Goal: Ask a question

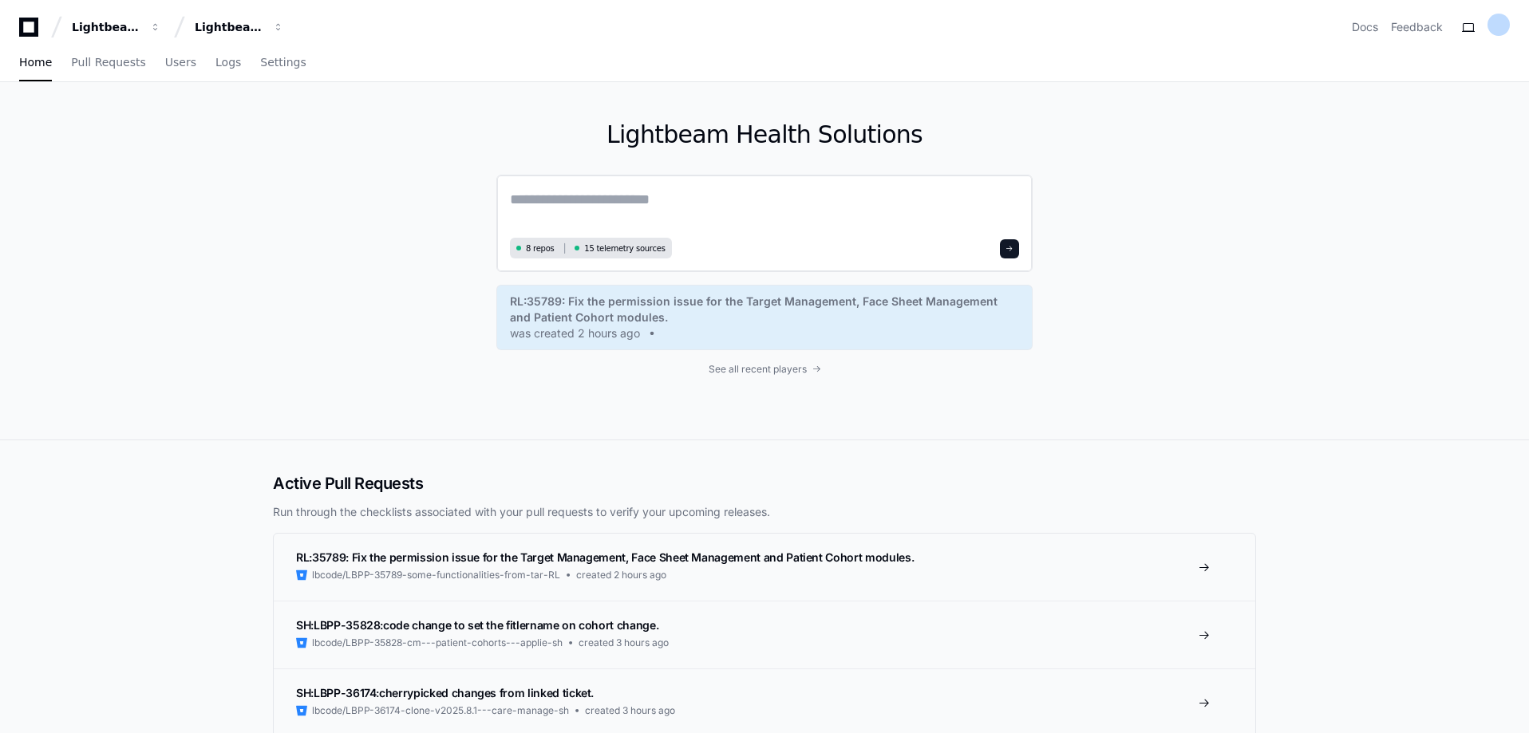
click at [568, 204] on textarea at bounding box center [764, 210] width 509 height 45
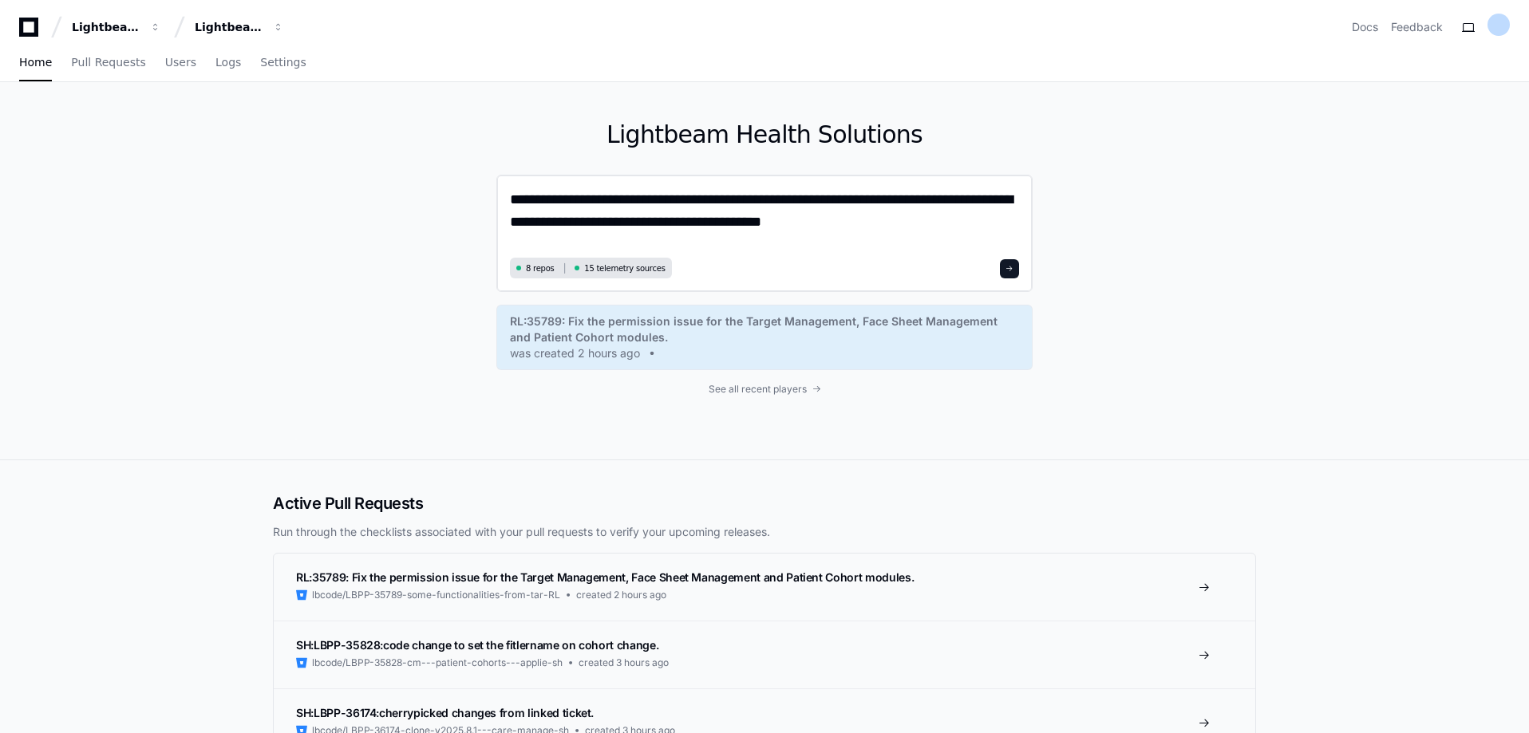
type textarea "**********"
click at [1011, 271] on span at bounding box center [1010, 269] width 8 height 8
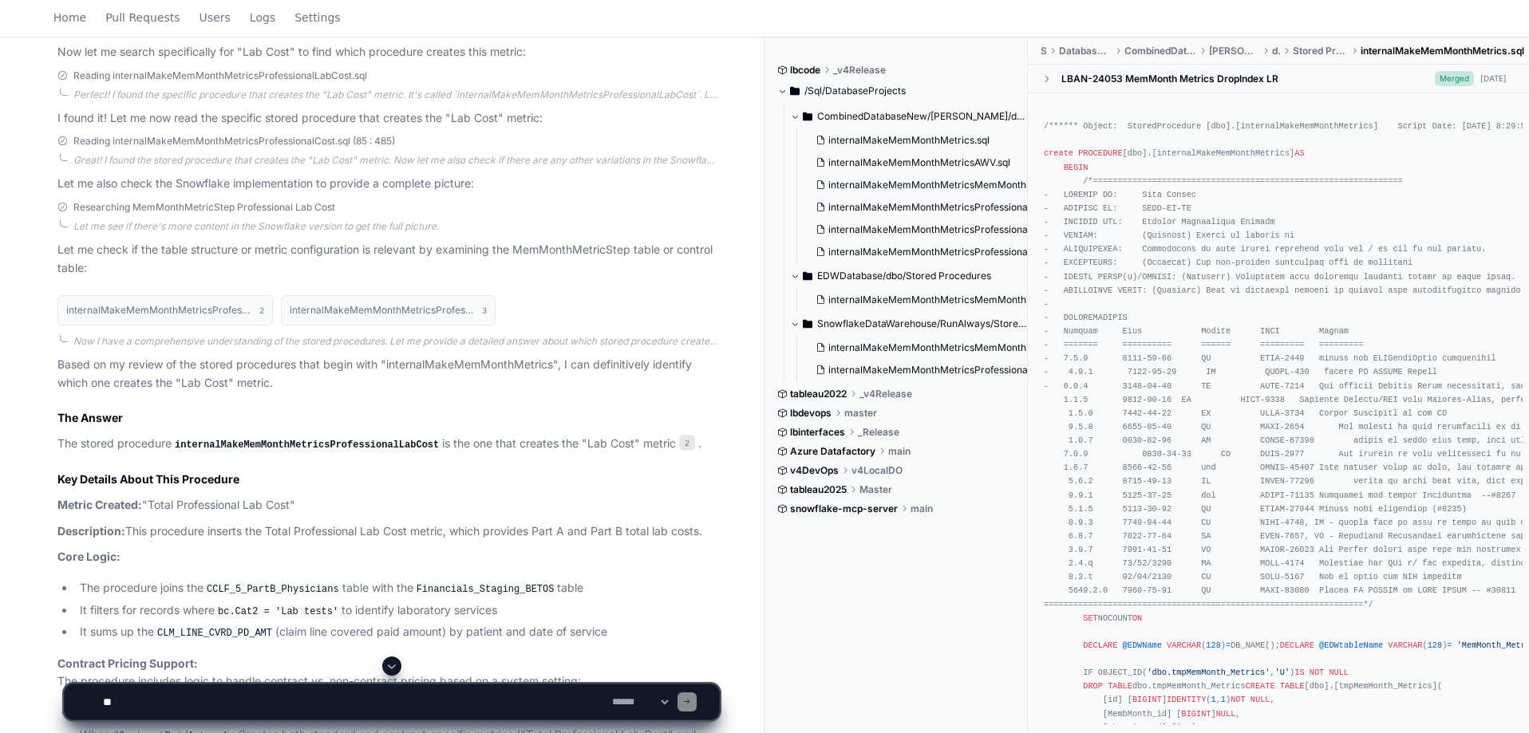
scroll to position [500, 0]
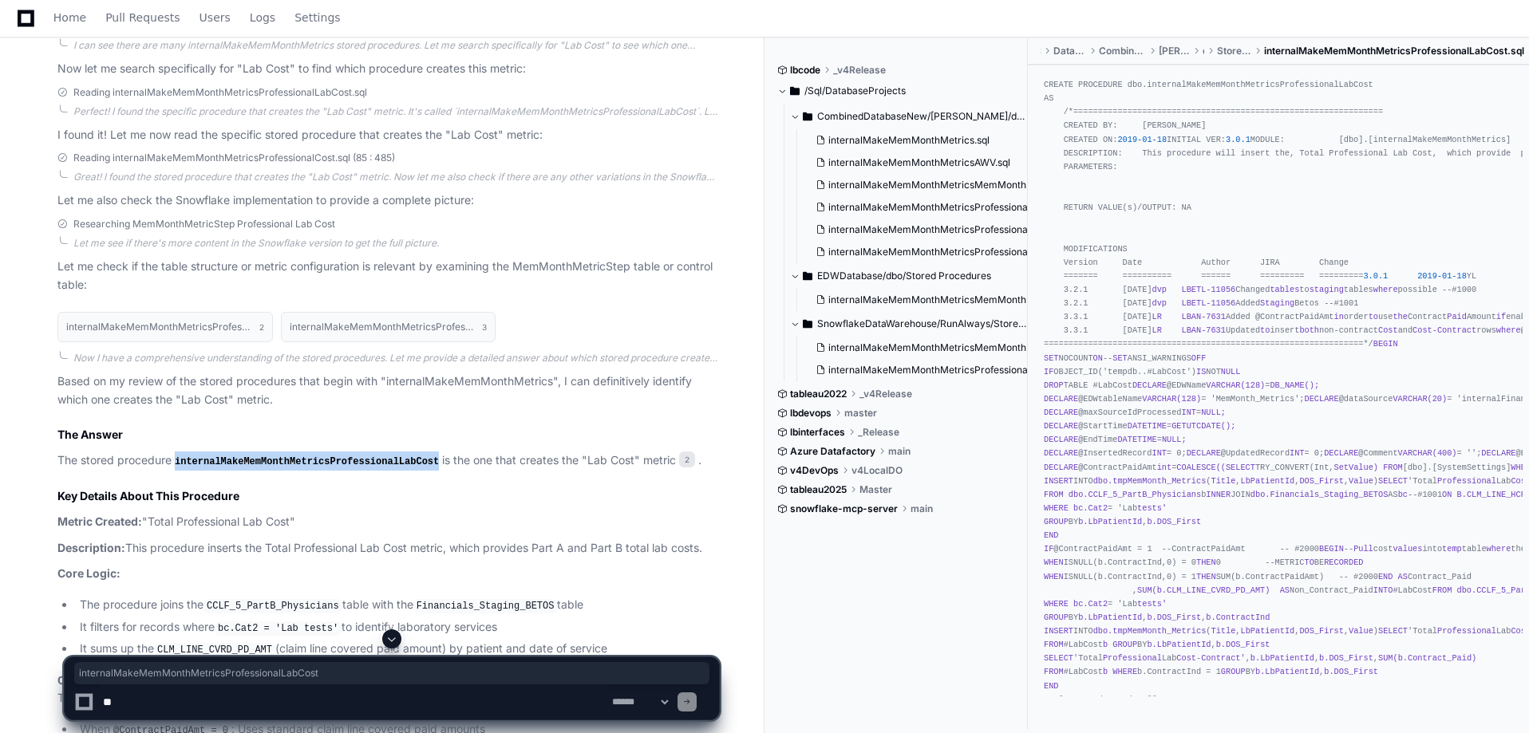
drag, startPoint x: 419, startPoint y: 461, endPoint x: 176, endPoint y: 454, distance: 243.5
click at [176, 454] on strong "internalMakeMemMonthMetricsProfessionalLabCost" at bounding box center [307, 460] width 271 height 14
copy code "internalMakeMemMonthMetricsProfessionalLabCost"
click at [160, 708] on textarea at bounding box center [354, 702] width 509 height 35
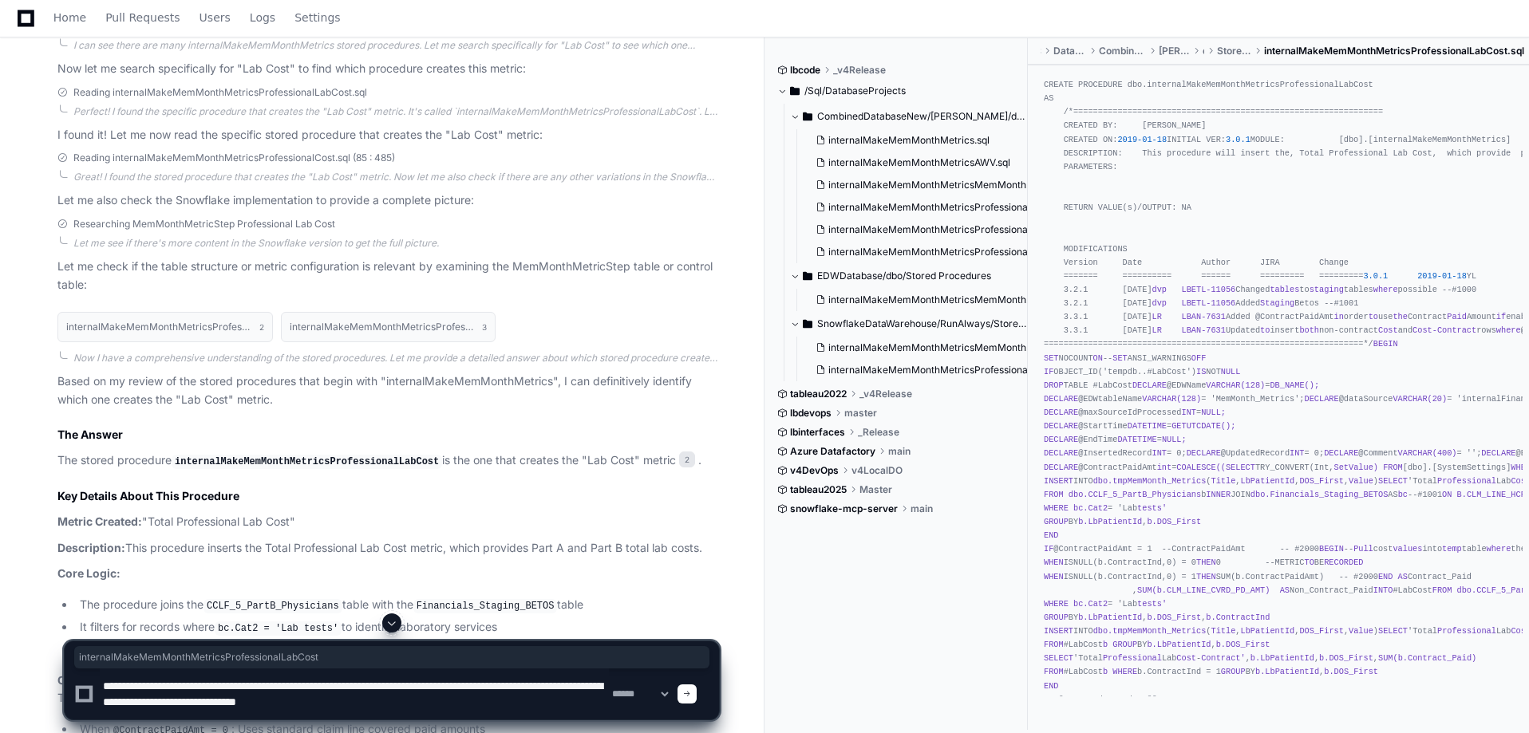
type textarea "**********"
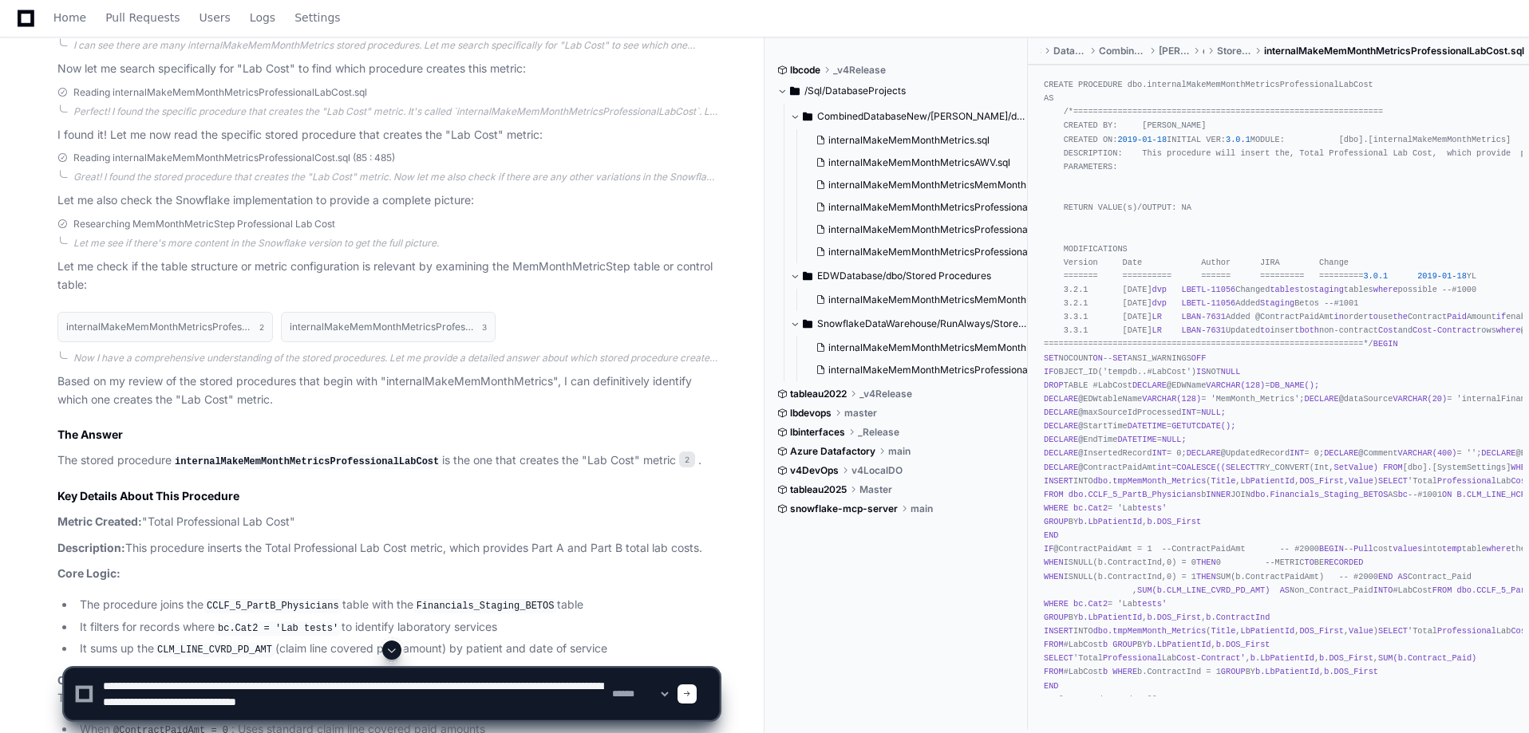
click at [691, 694] on span at bounding box center [687, 694] width 8 height 8
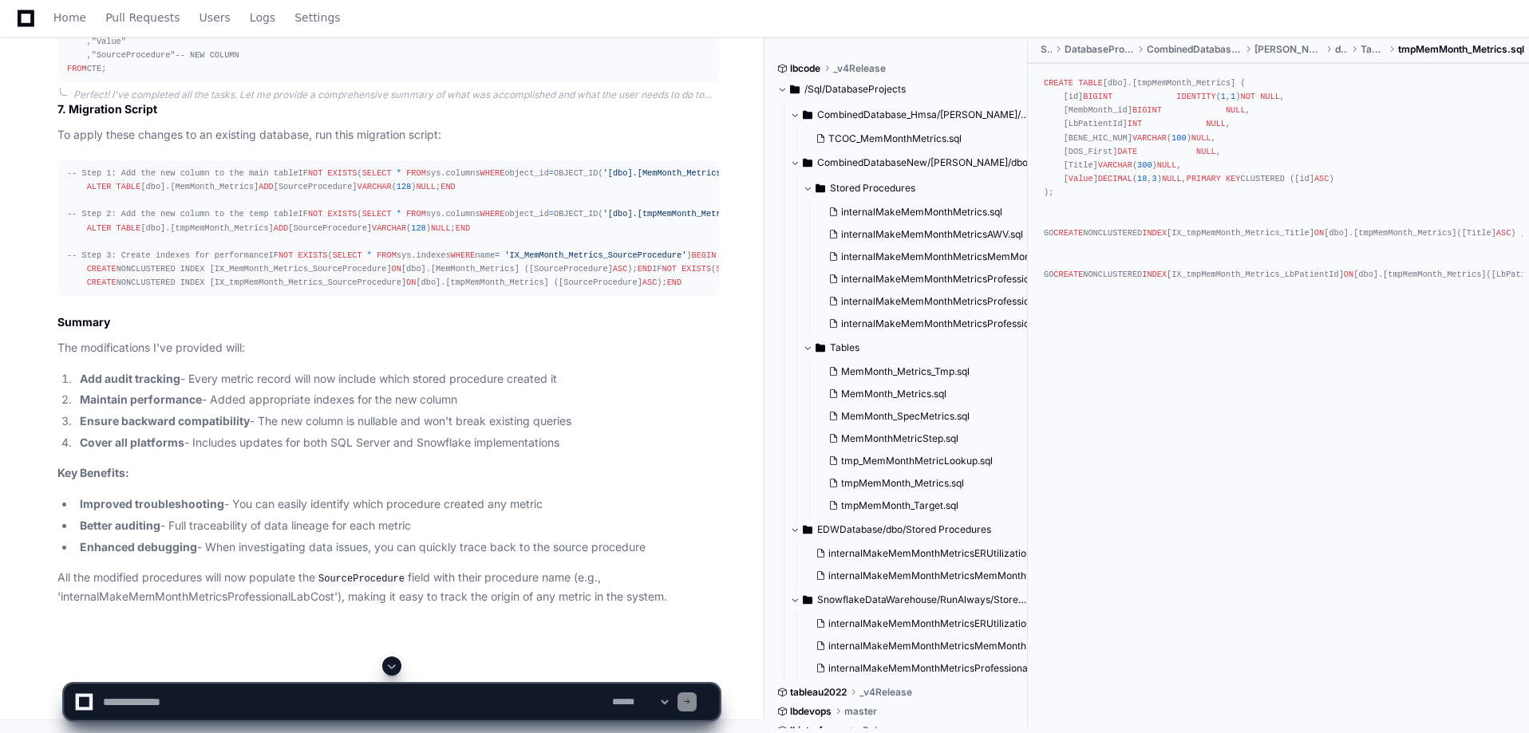
scroll to position [6534, 0]
